Goal: Find specific page/section: Find specific page/section

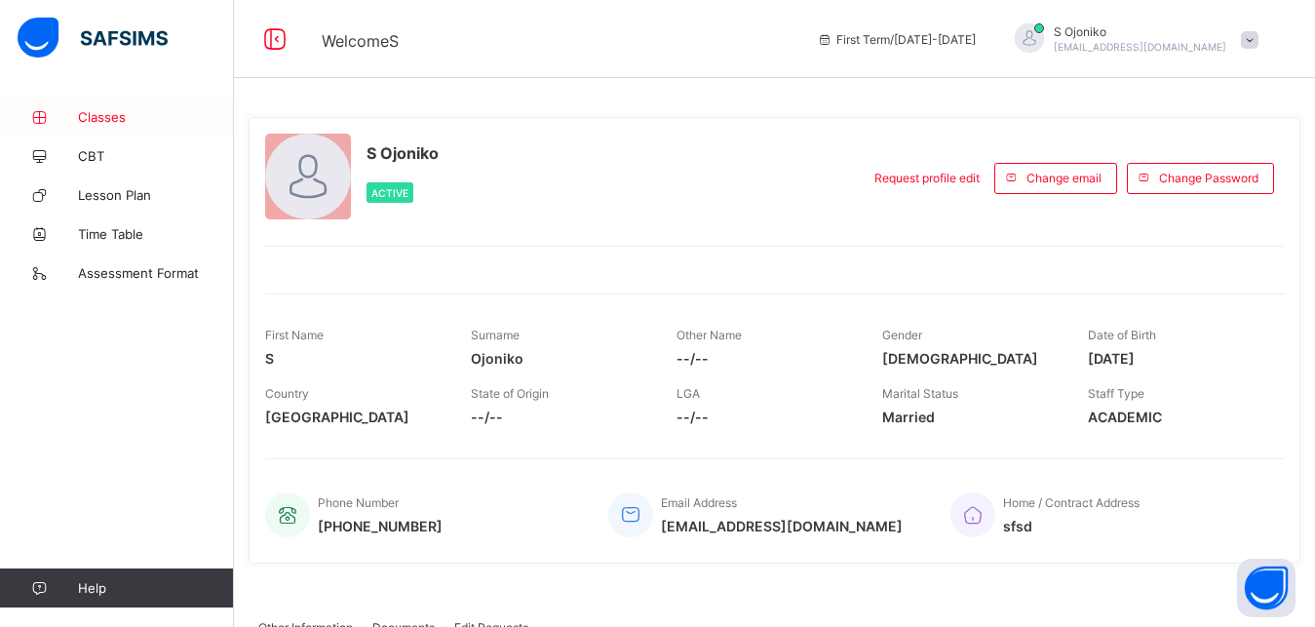
click at [138, 115] on span "Classes" at bounding box center [156, 117] width 156 height 16
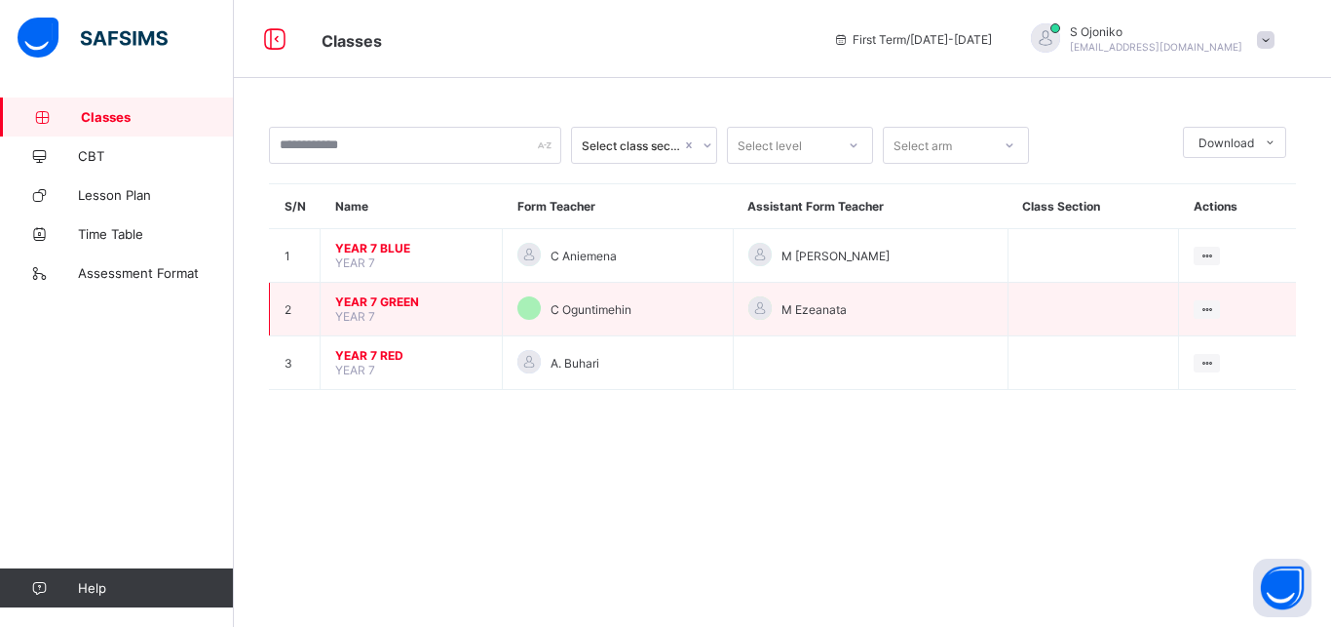
click at [384, 305] on td "YEAR 7 GREEN YEAR 7" at bounding box center [412, 310] width 182 height 54
click at [477, 330] on td "YEAR 7 GREEN YEAR 7" at bounding box center [412, 310] width 182 height 54
click at [425, 327] on td "YEAR 7 GREEN YEAR 7" at bounding box center [412, 310] width 182 height 54
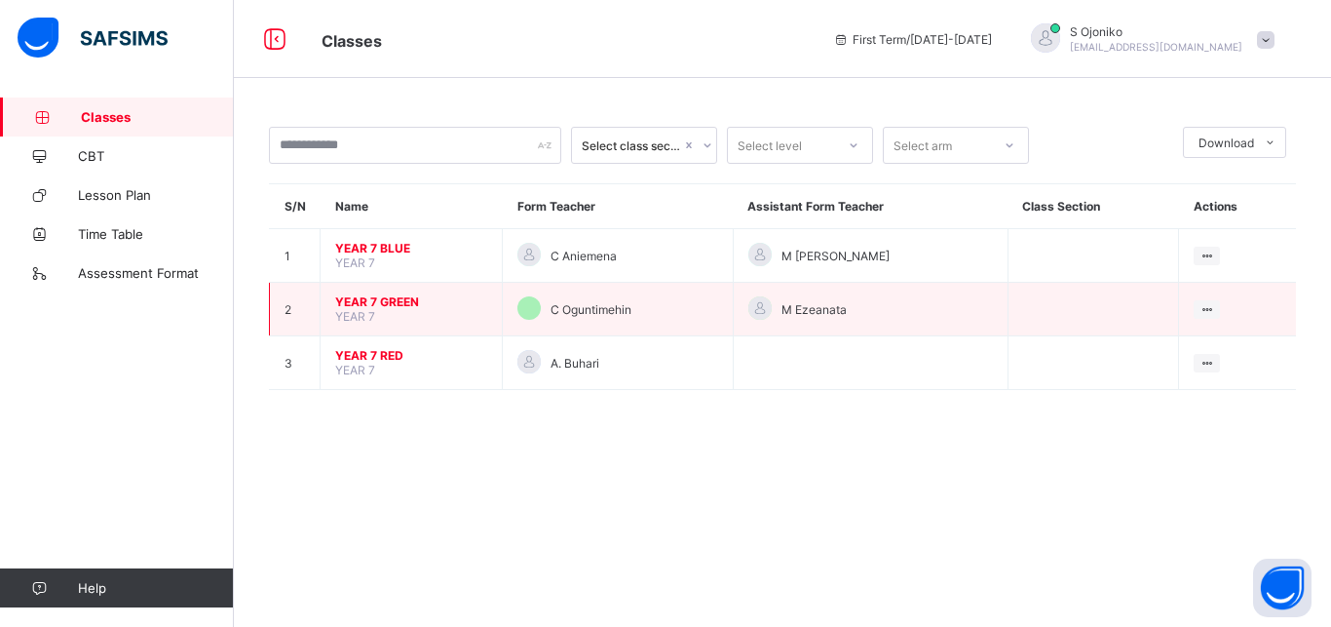
click at [453, 309] on span "YEAR 7 GREEN" at bounding box center [411, 301] width 152 height 15
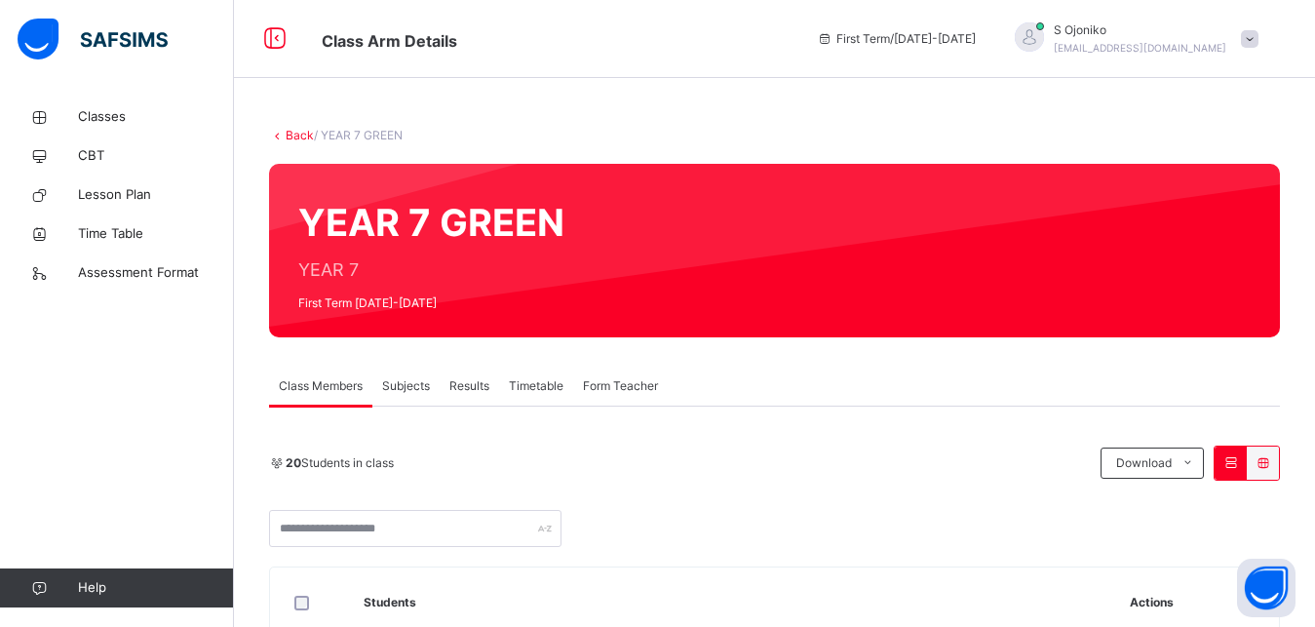
drag, startPoint x: 425, startPoint y: 418, endPoint x: 409, endPoint y: 415, distance: 15.9
click at [99, 111] on span "Classes" at bounding box center [156, 116] width 156 height 19
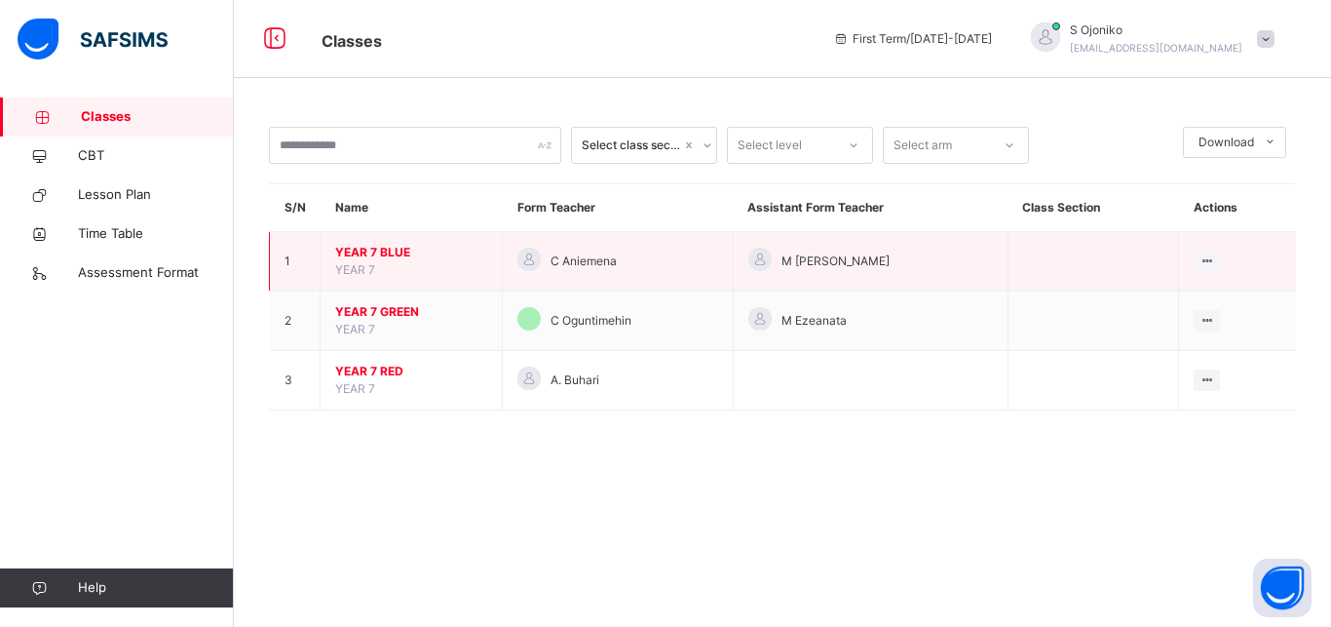
click at [370, 261] on span "YEAR 7 BLUE" at bounding box center [411, 253] width 152 height 18
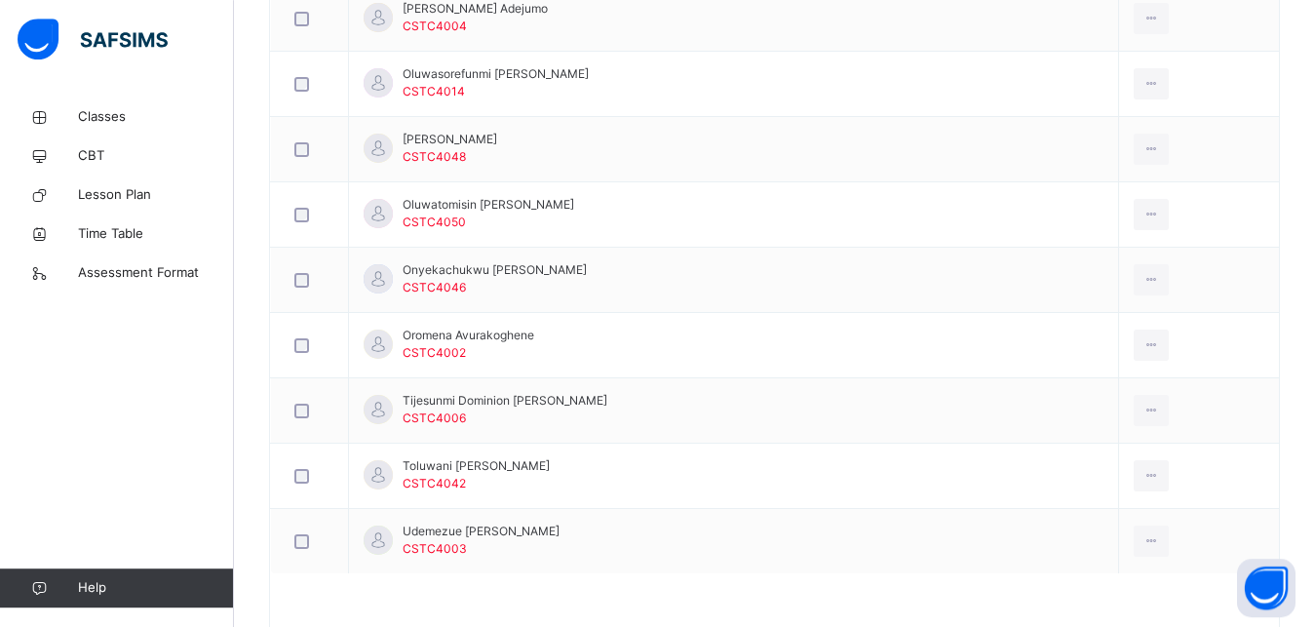
scroll to position [1640, 0]
